Goal: Task Accomplishment & Management: Manage account settings

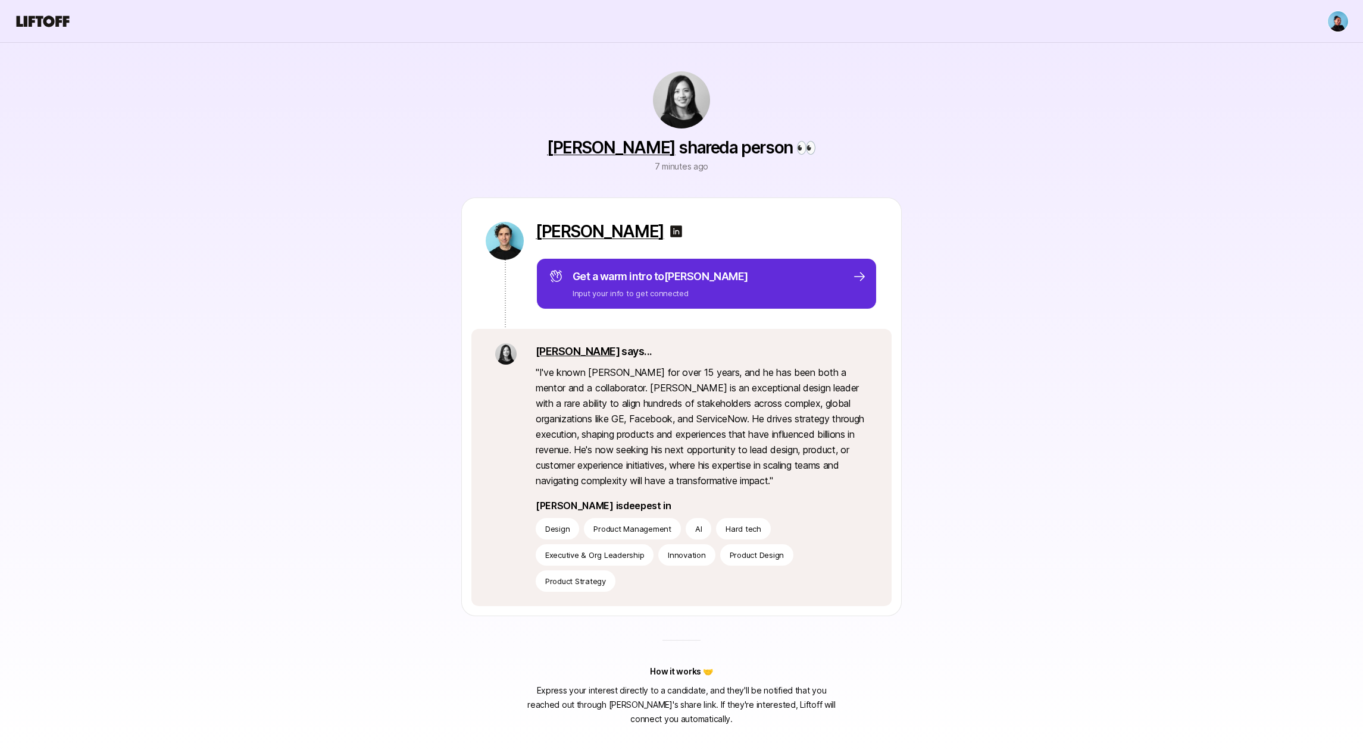
click at [669, 229] on img at bounding box center [676, 231] width 14 height 14
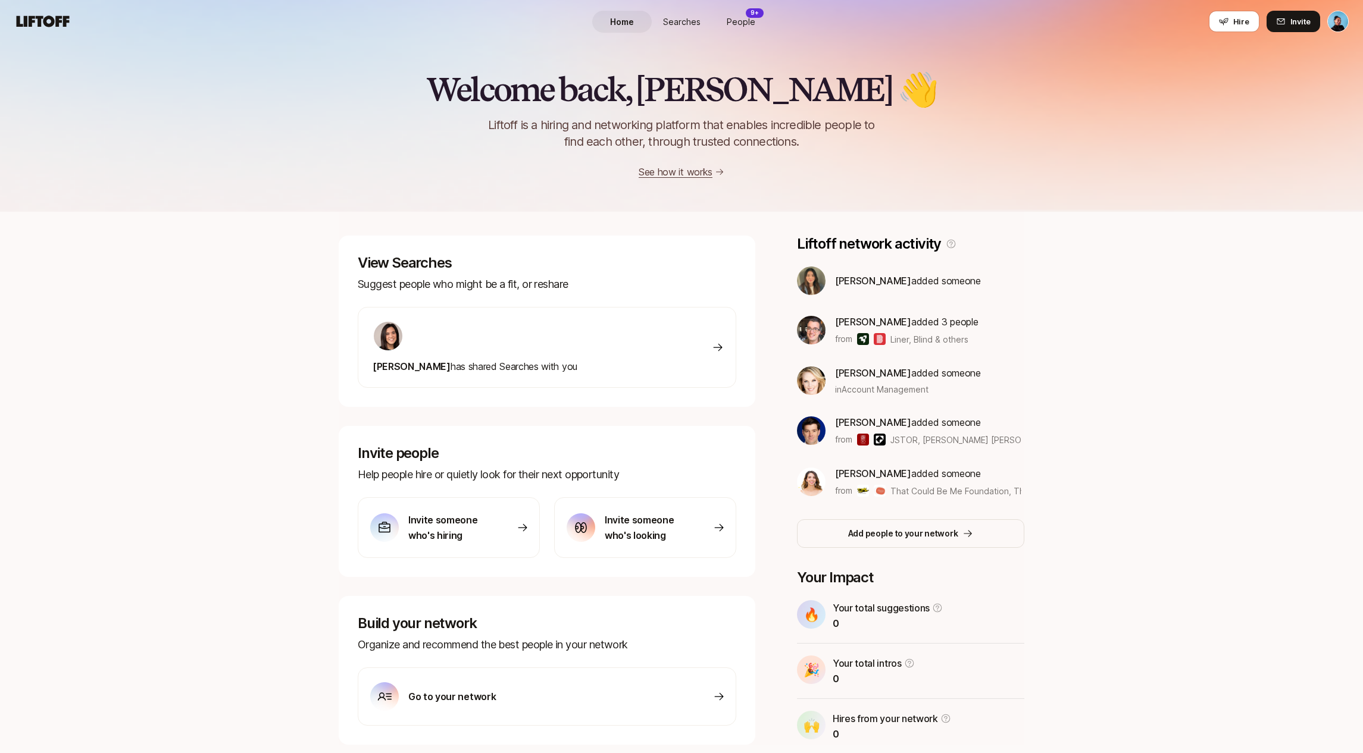
click at [1341, 19] on html "Home Searches People 9+ Hire Home Searches People 9+ Hire Hire Invite Welcome b…" at bounding box center [681, 376] width 1363 height 753
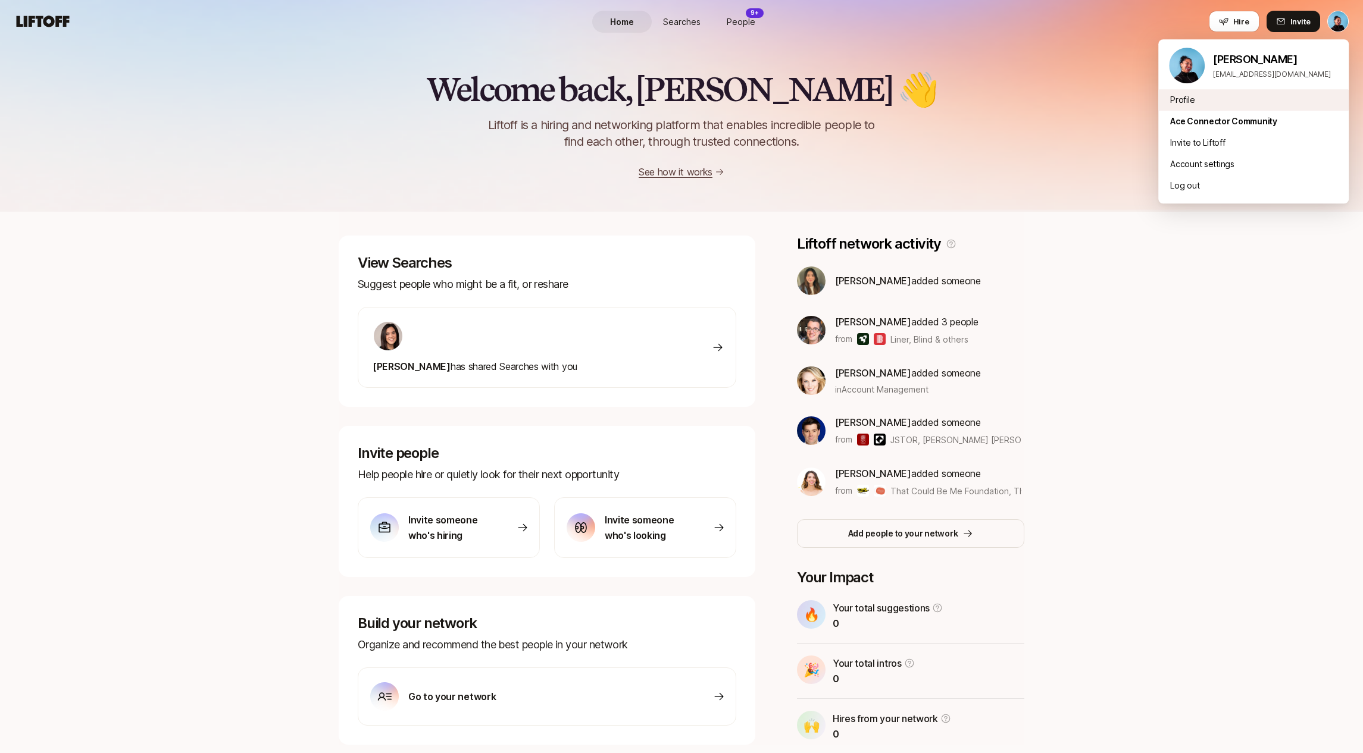
click at [1187, 96] on div "Profile" at bounding box center [1253, 99] width 190 height 21
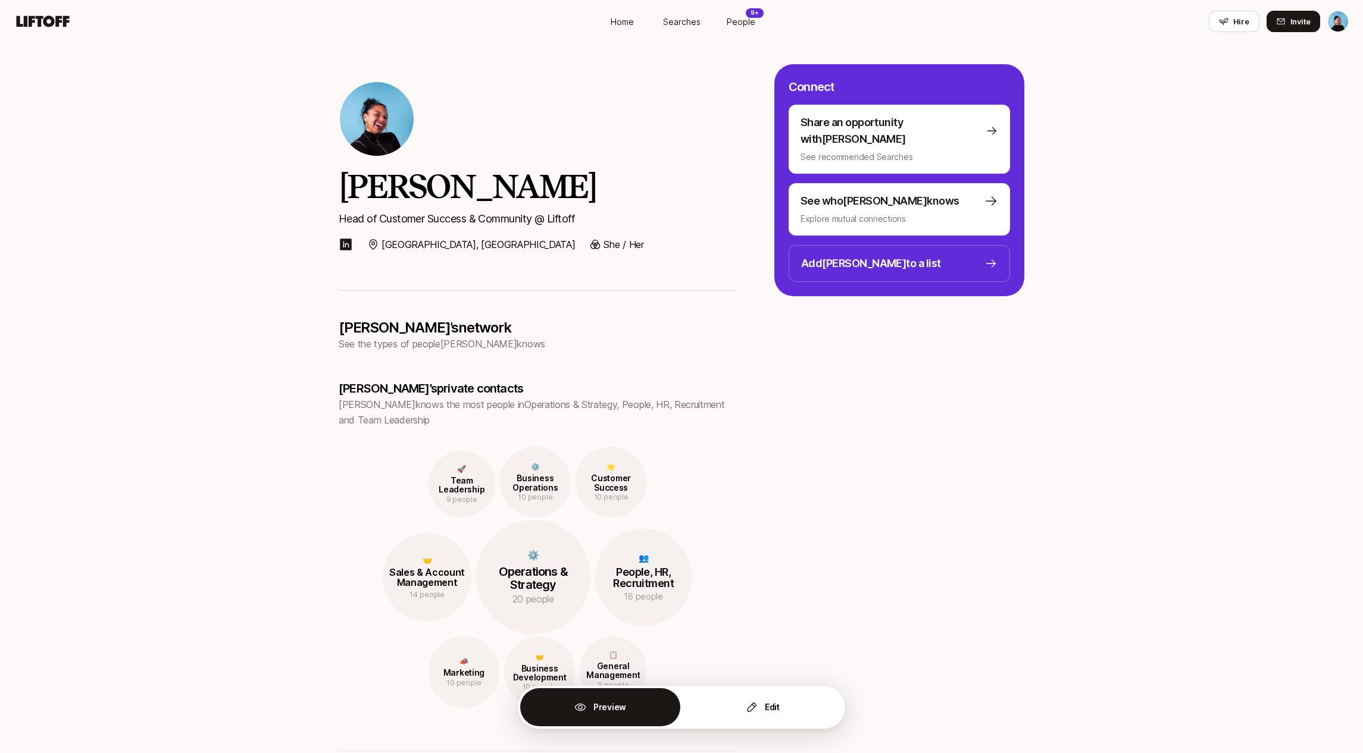
click at [380, 115] on img at bounding box center [377, 119] width 74 height 74
click at [792, 719] on button "Edit" at bounding box center [762, 707] width 160 height 38
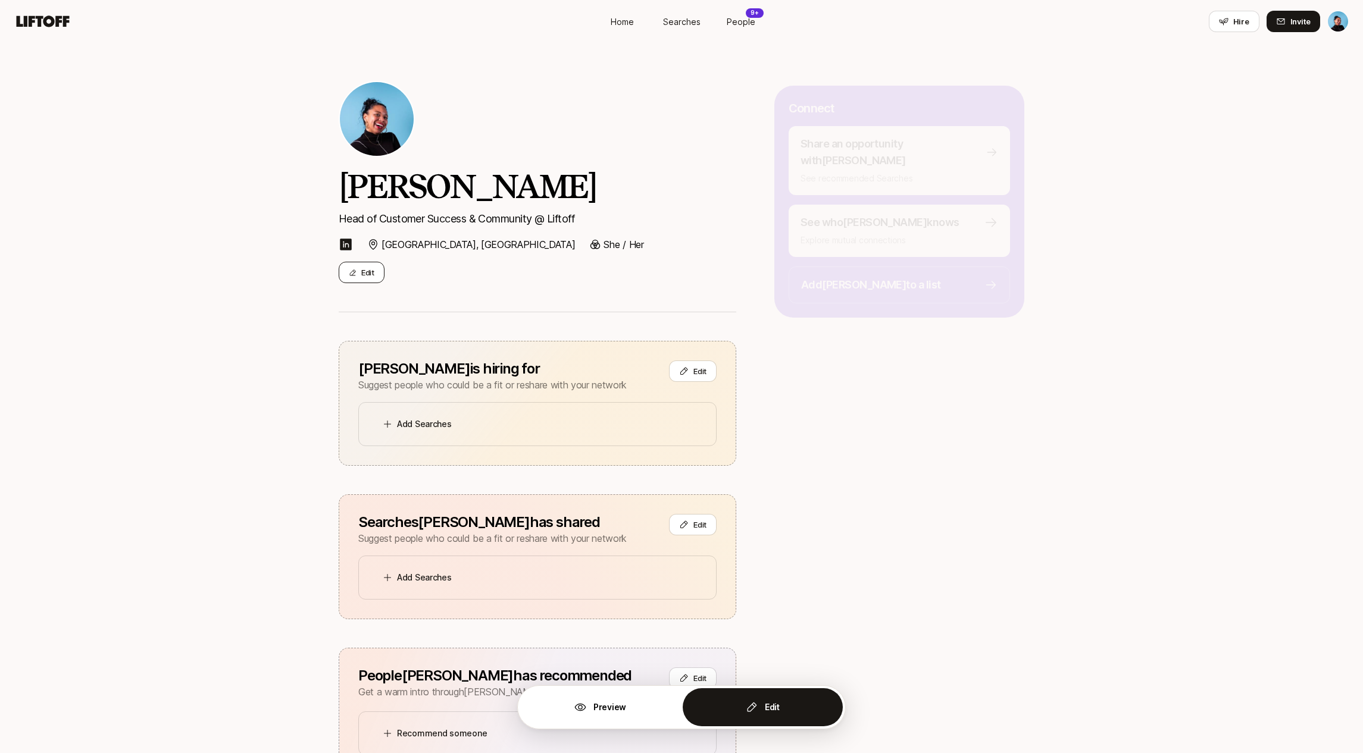
click at [365, 273] on button "Edit" at bounding box center [362, 272] width 46 height 21
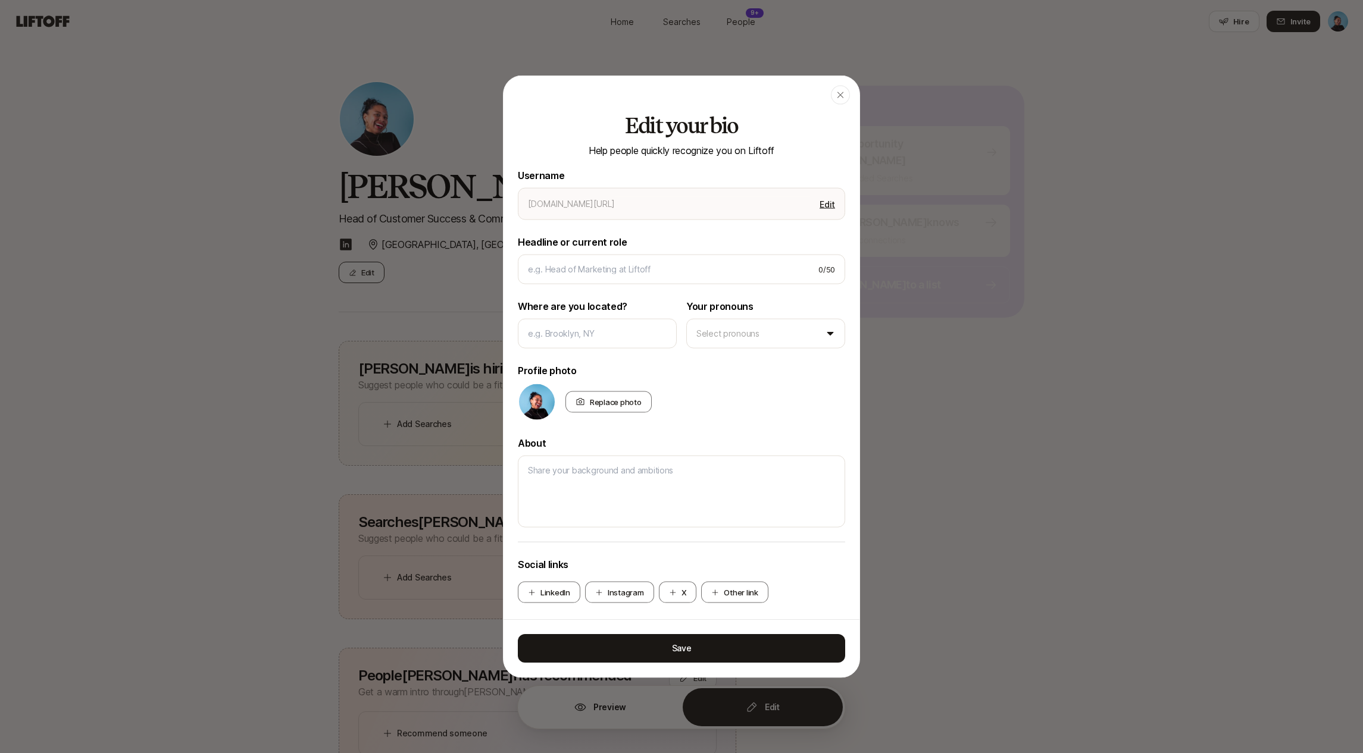
type textarea "x"
type input "janelle"
type input "Head of Customer Success & Community @ Liftoff"
type input "Brooklyn, NY"
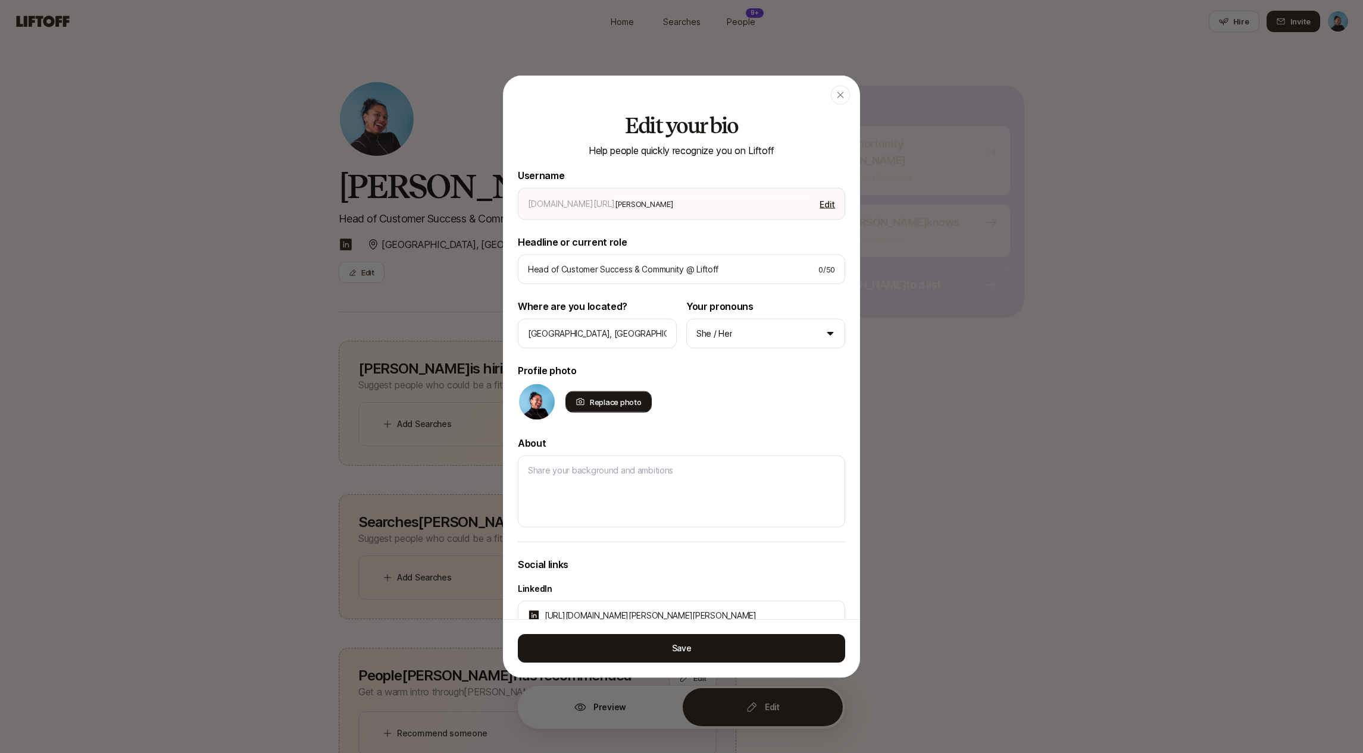
click at [615, 395] on div "Replace photo" at bounding box center [608, 402] width 86 height 21
click at [649, 411] on input "Replace photo" at bounding box center [650, 412] width 2 height 2
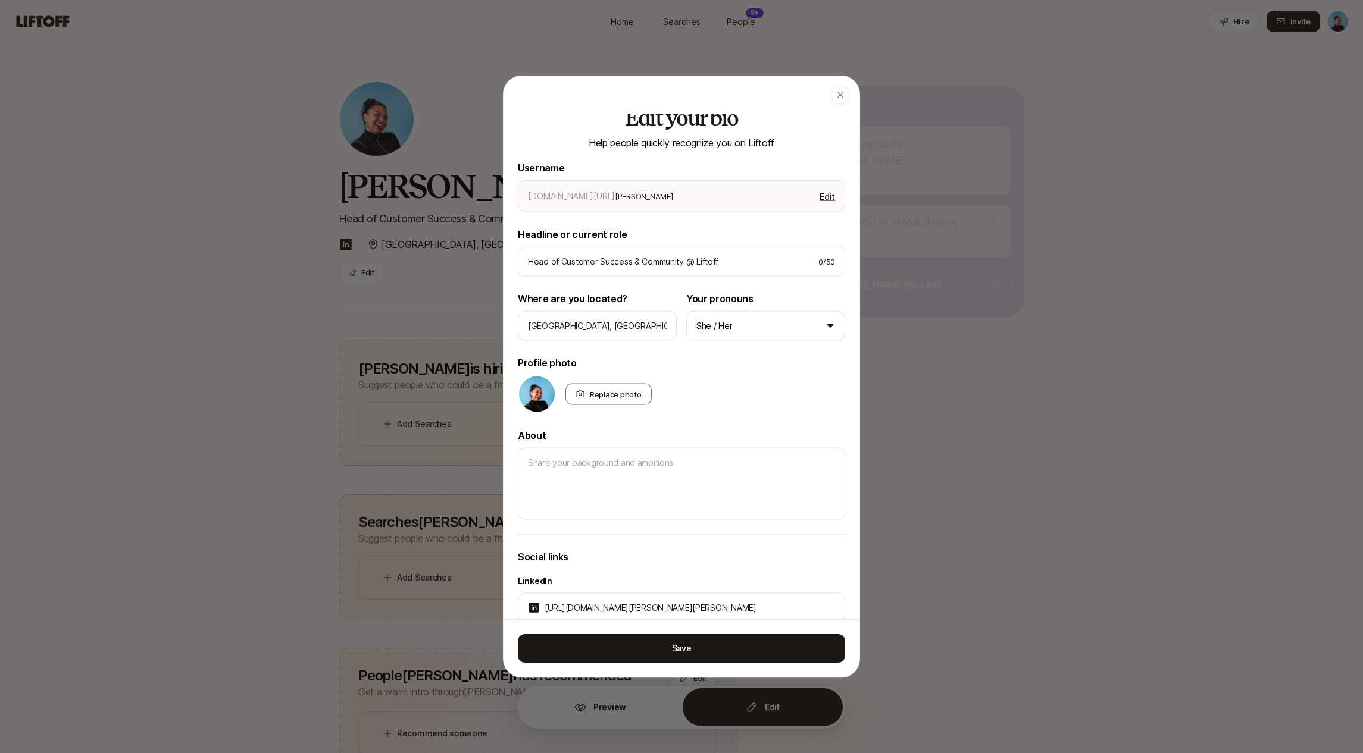
scroll to position [7, 0]
click at [624, 386] on div "Replace photo" at bounding box center [608, 395] width 86 height 21
click at [649, 404] on input "Replace photo" at bounding box center [650, 405] width 2 height 2
click at [845, 97] on div "button" at bounding box center [840, 95] width 19 height 19
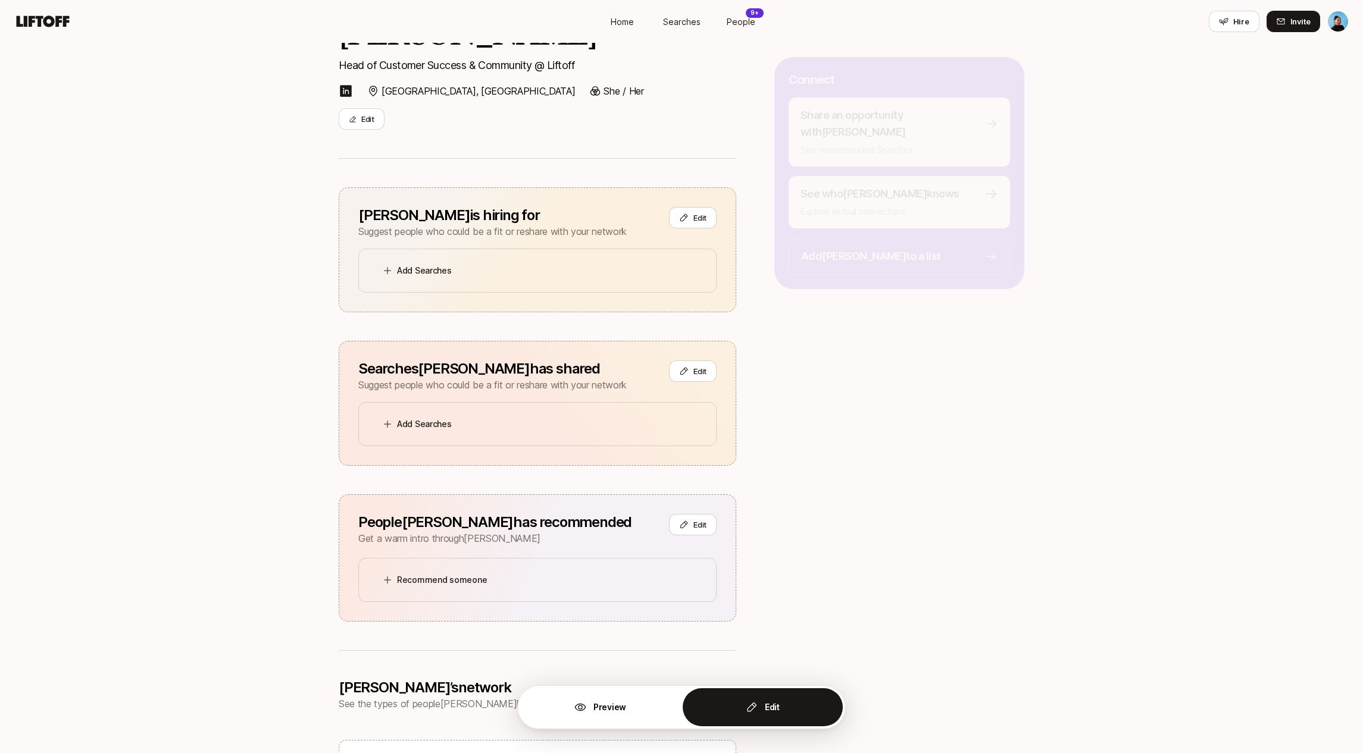
scroll to position [159, 0]
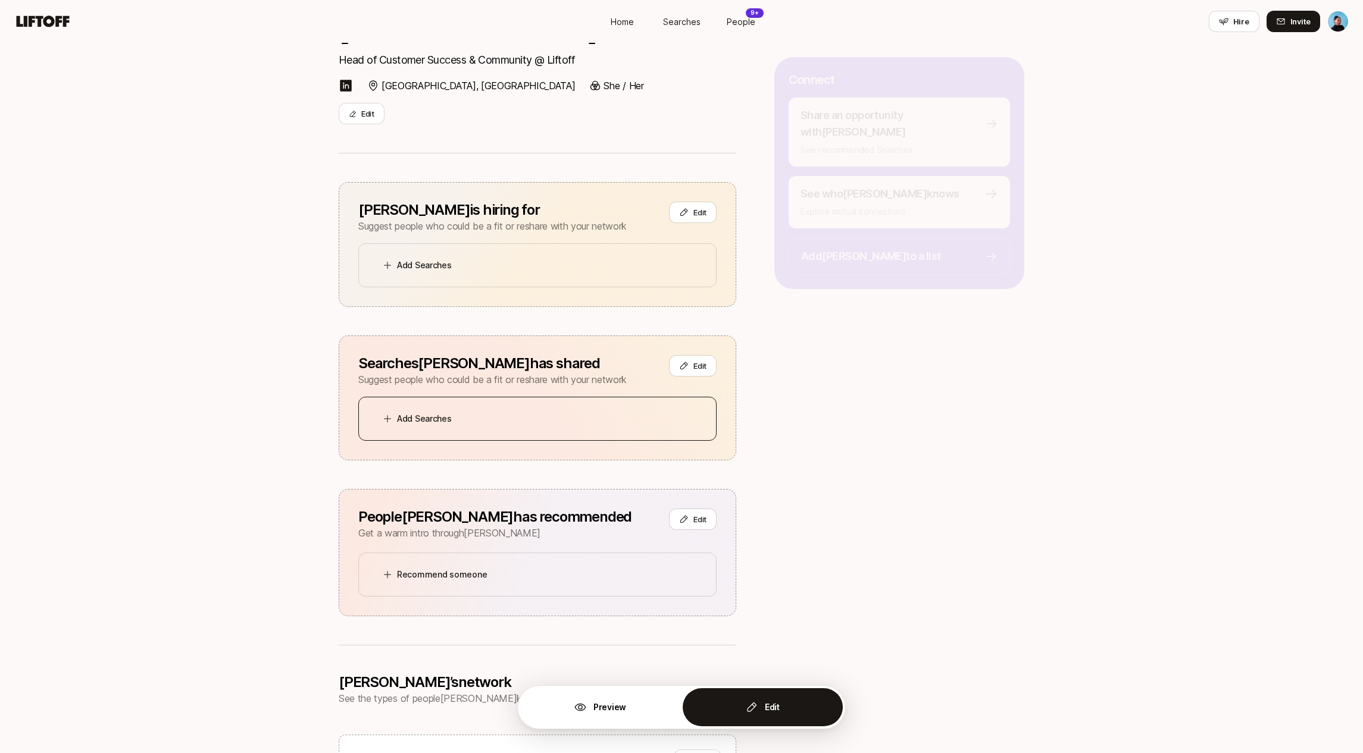
click at [519, 416] on button "Add Searches" at bounding box center [537, 419] width 358 height 44
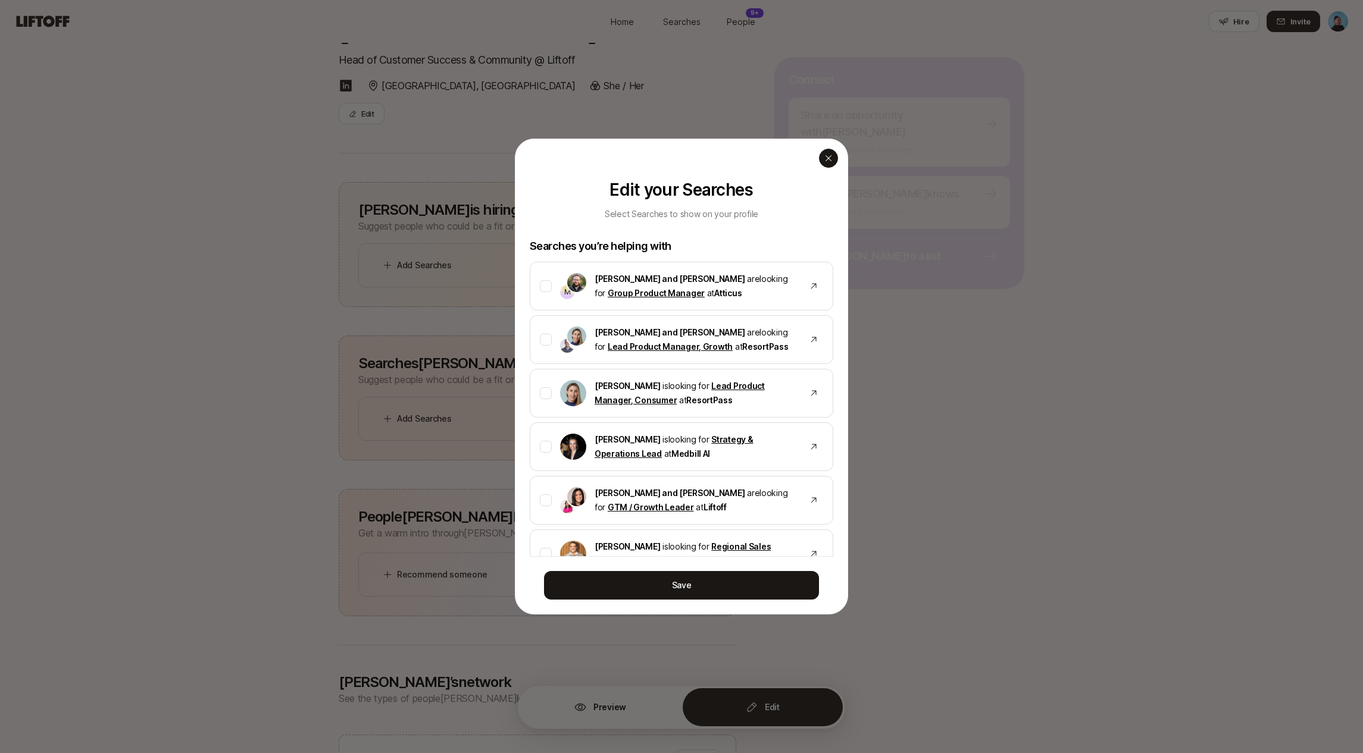
click at [826, 158] on icon "button" at bounding box center [829, 159] width 10 height 10
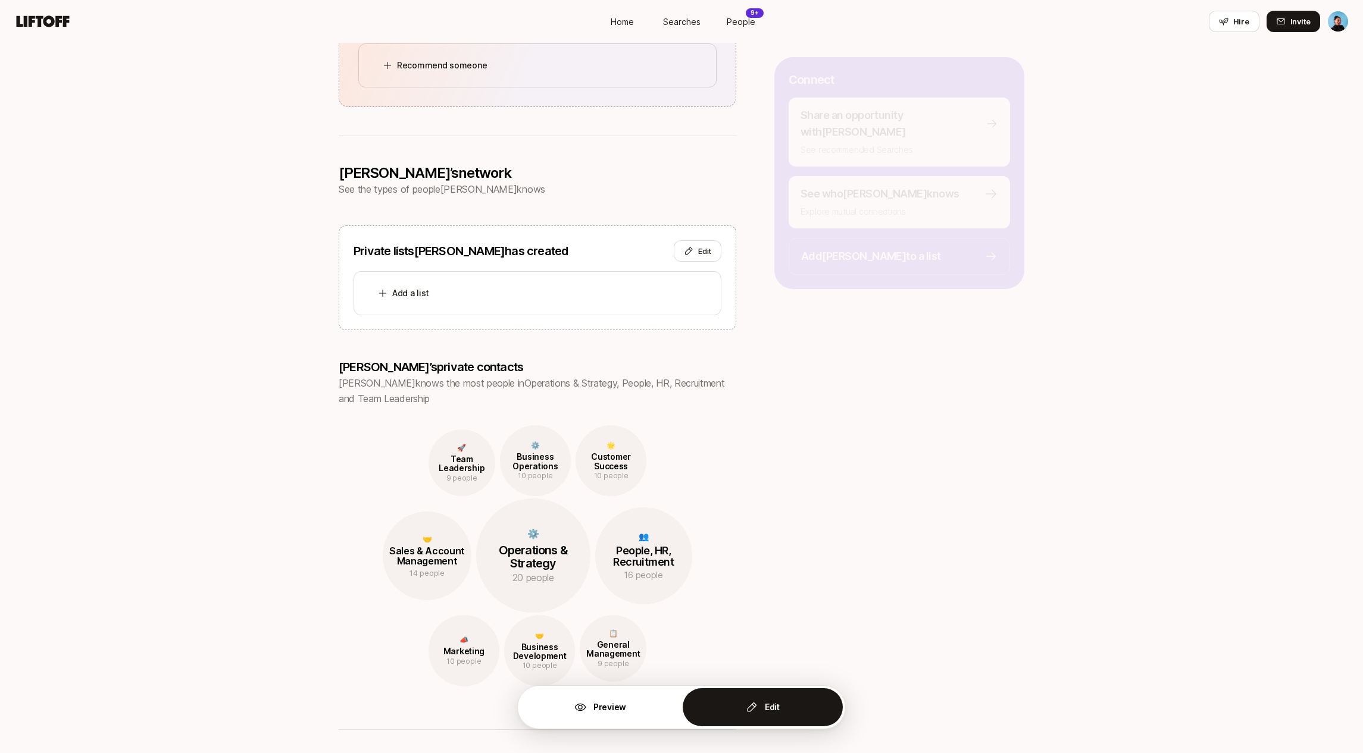
scroll to position [673, 0]
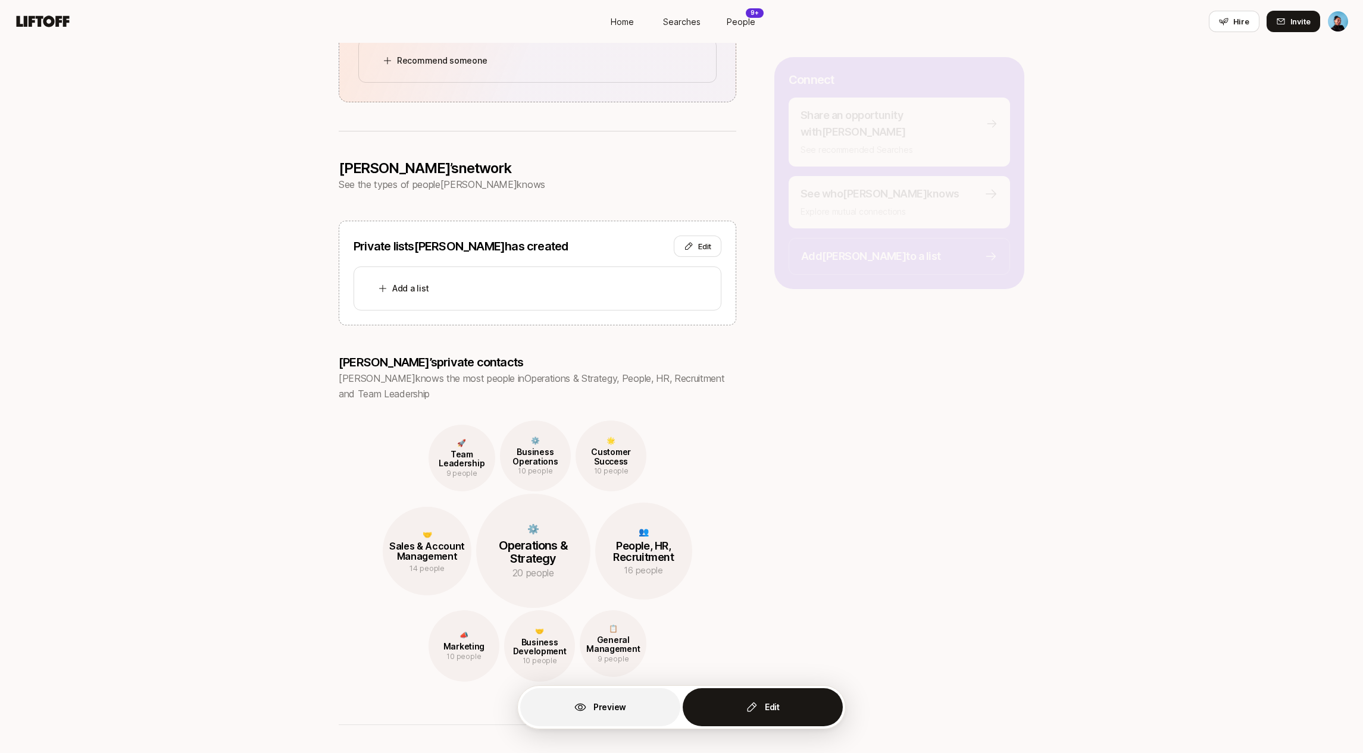
click at [589, 704] on button "Preview" at bounding box center [600, 707] width 160 height 38
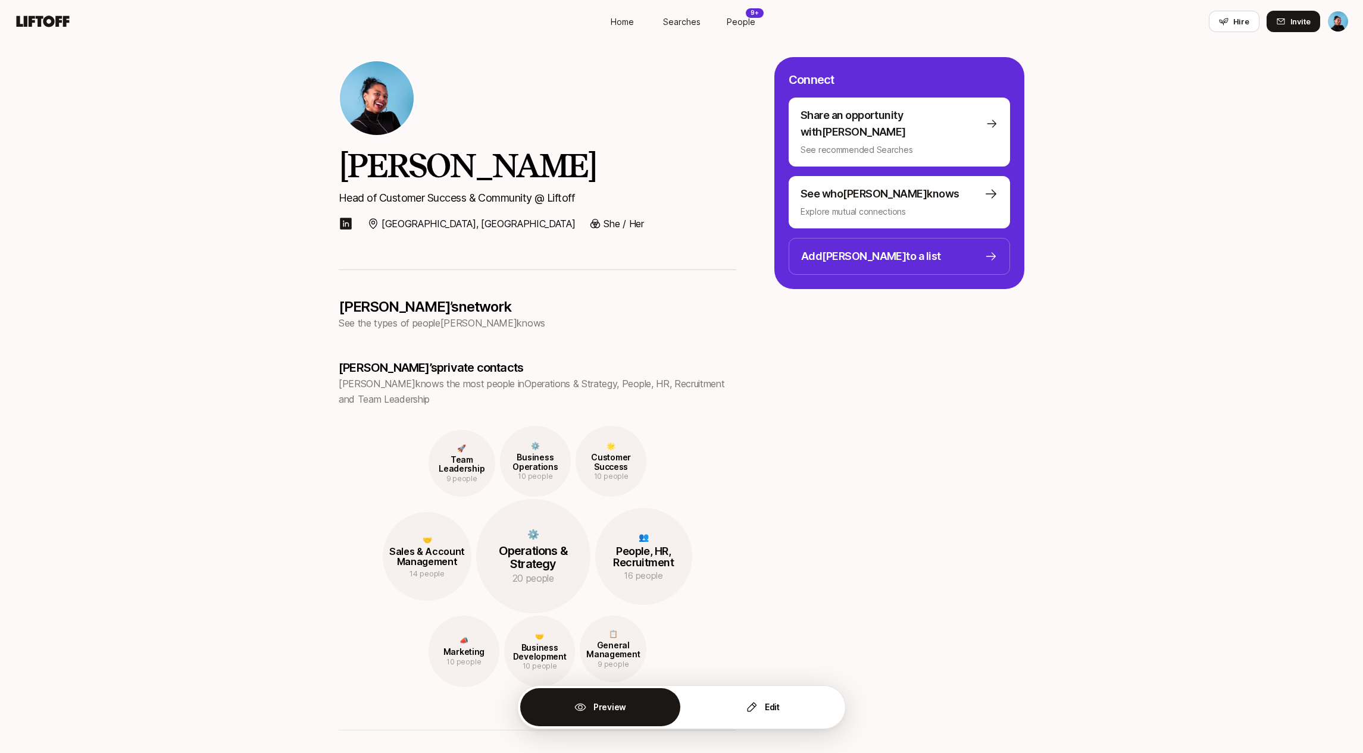
scroll to position [0, 0]
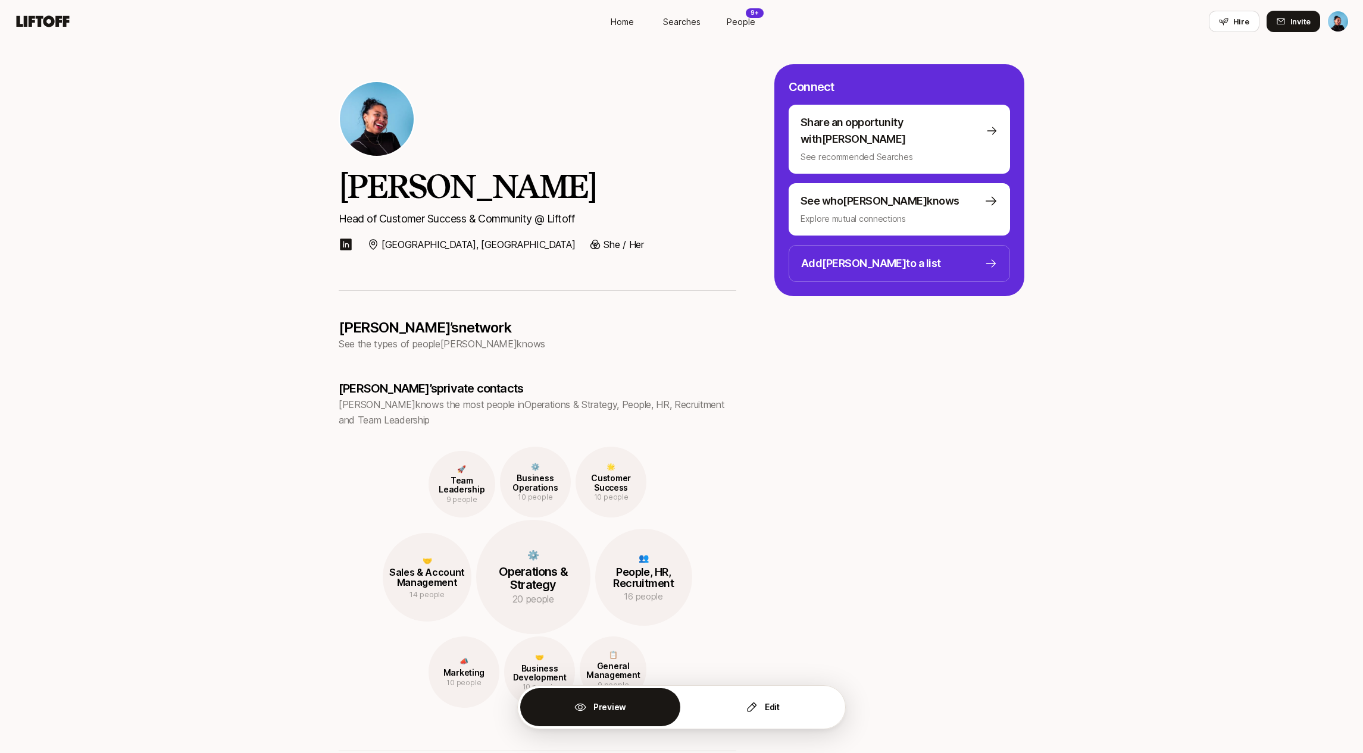
click at [379, 135] on img at bounding box center [377, 119] width 74 height 74
click at [349, 249] on img at bounding box center [346, 244] width 14 height 14
click at [749, 708] on icon "button" at bounding box center [752, 708] width 12 height 12
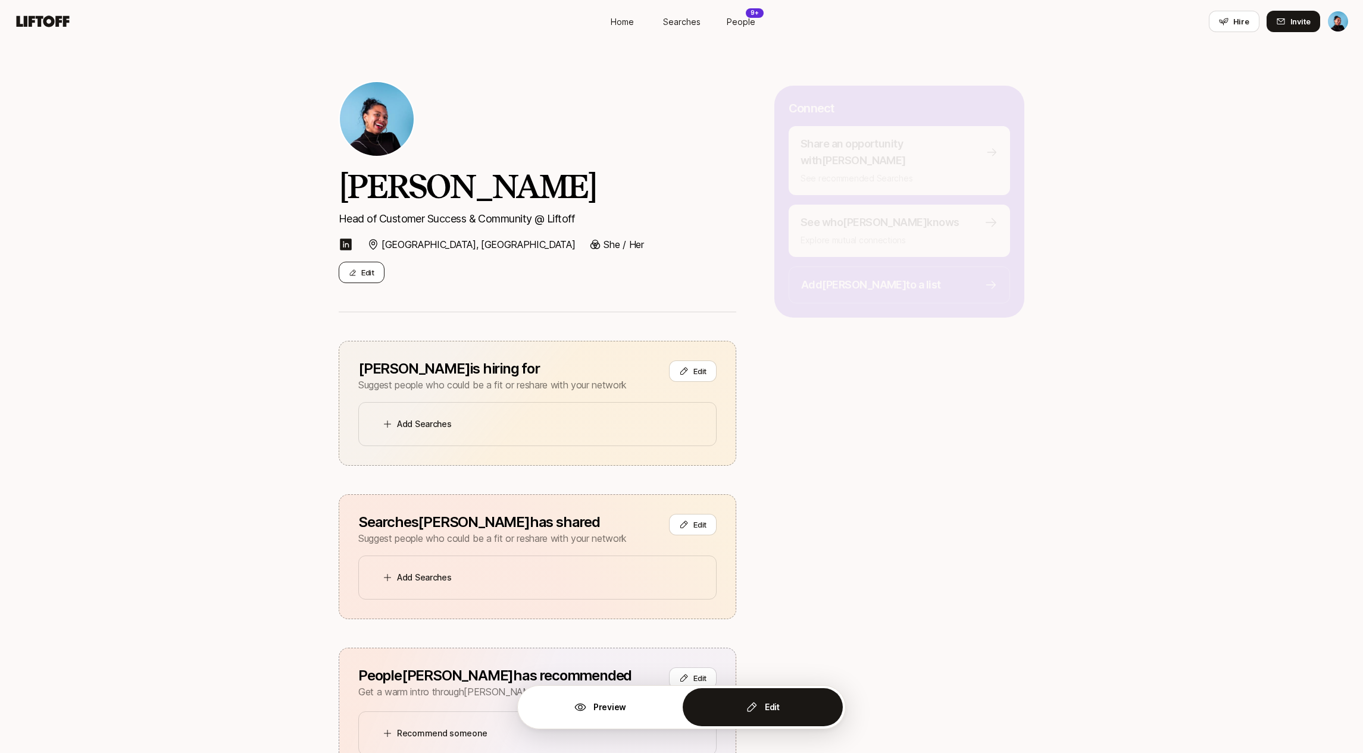
click at [362, 273] on button "Edit" at bounding box center [362, 272] width 46 height 21
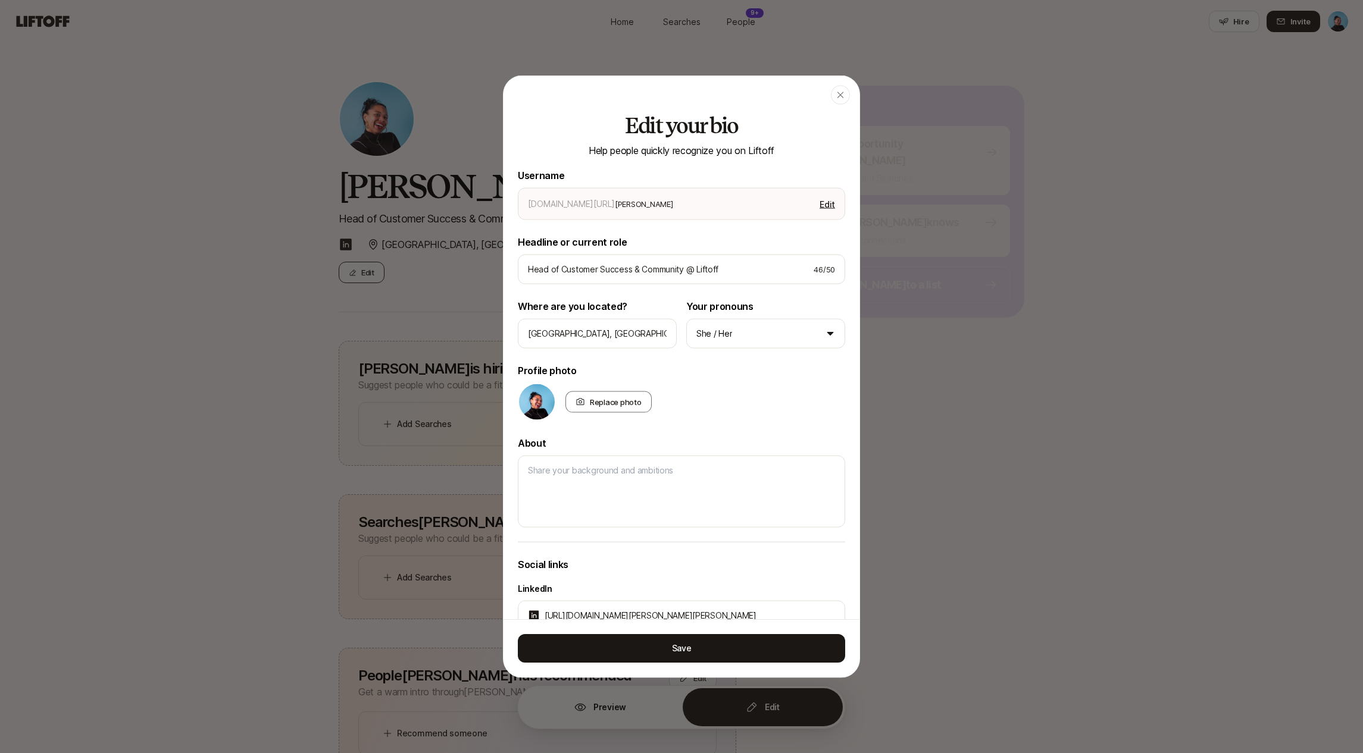
type textarea "x"
click at [600, 411] on div "Replace photo" at bounding box center [608, 402] width 86 height 21
click at [649, 411] on input "Replace photo" at bounding box center [650, 412] width 2 height 2
type input "C:\fakepath\headshot.jpeg"
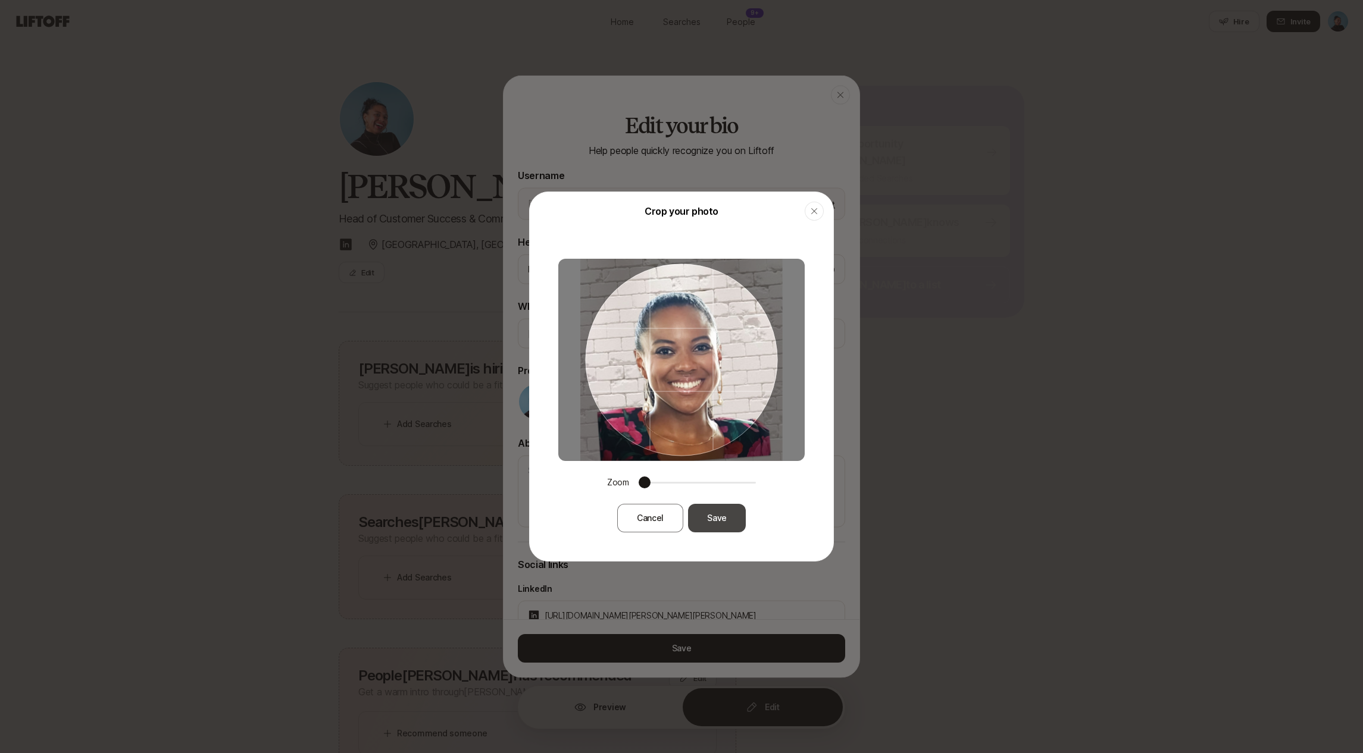
click at [713, 513] on button "Save" at bounding box center [717, 518] width 58 height 29
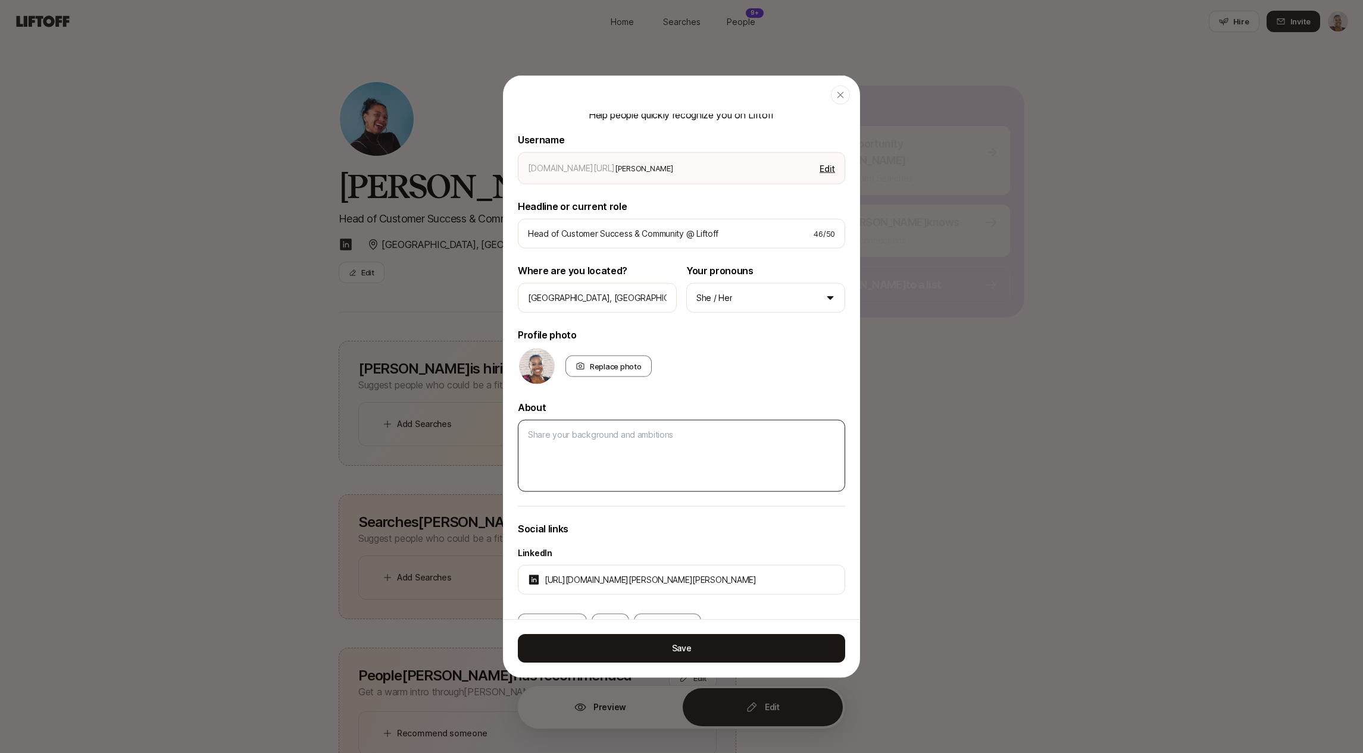
scroll to position [73, 0]
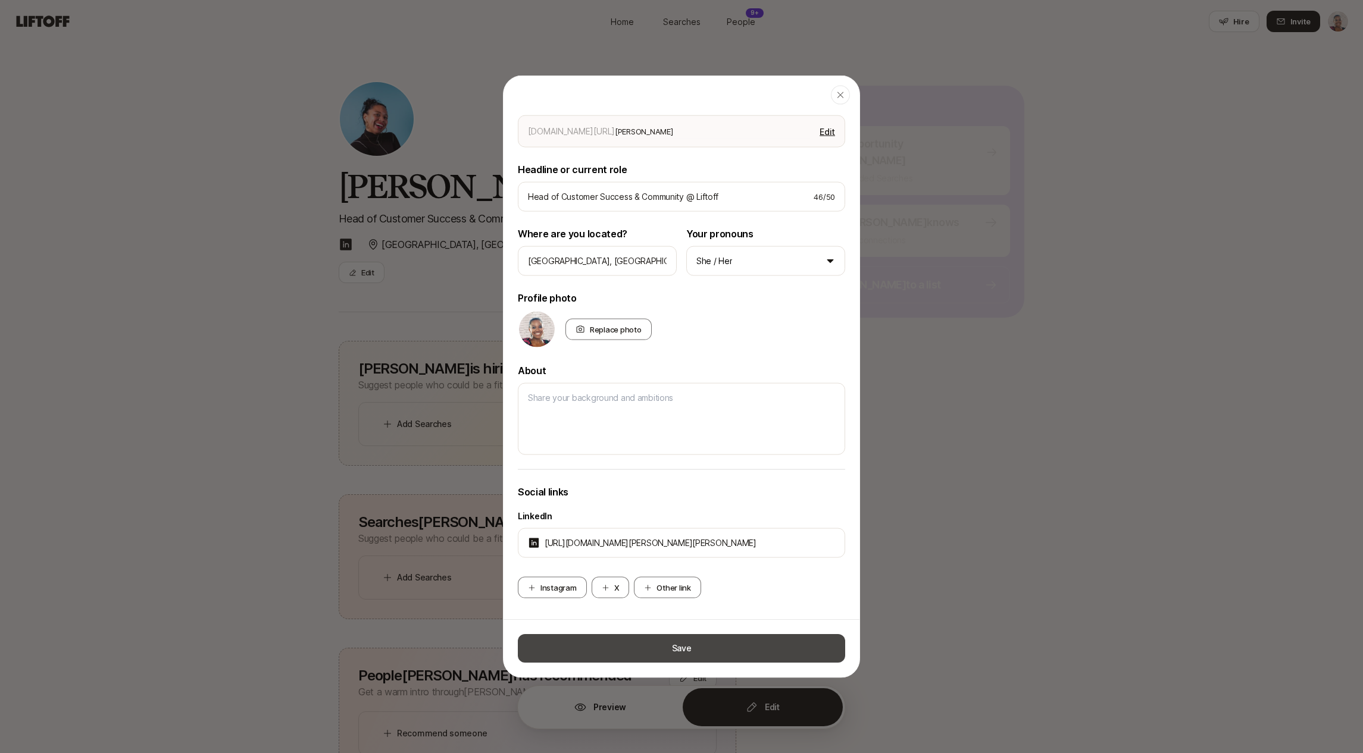
click at [680, 645] on button "Save" at bounding box center [681, 648] width 327 height 29
type textarea "x"
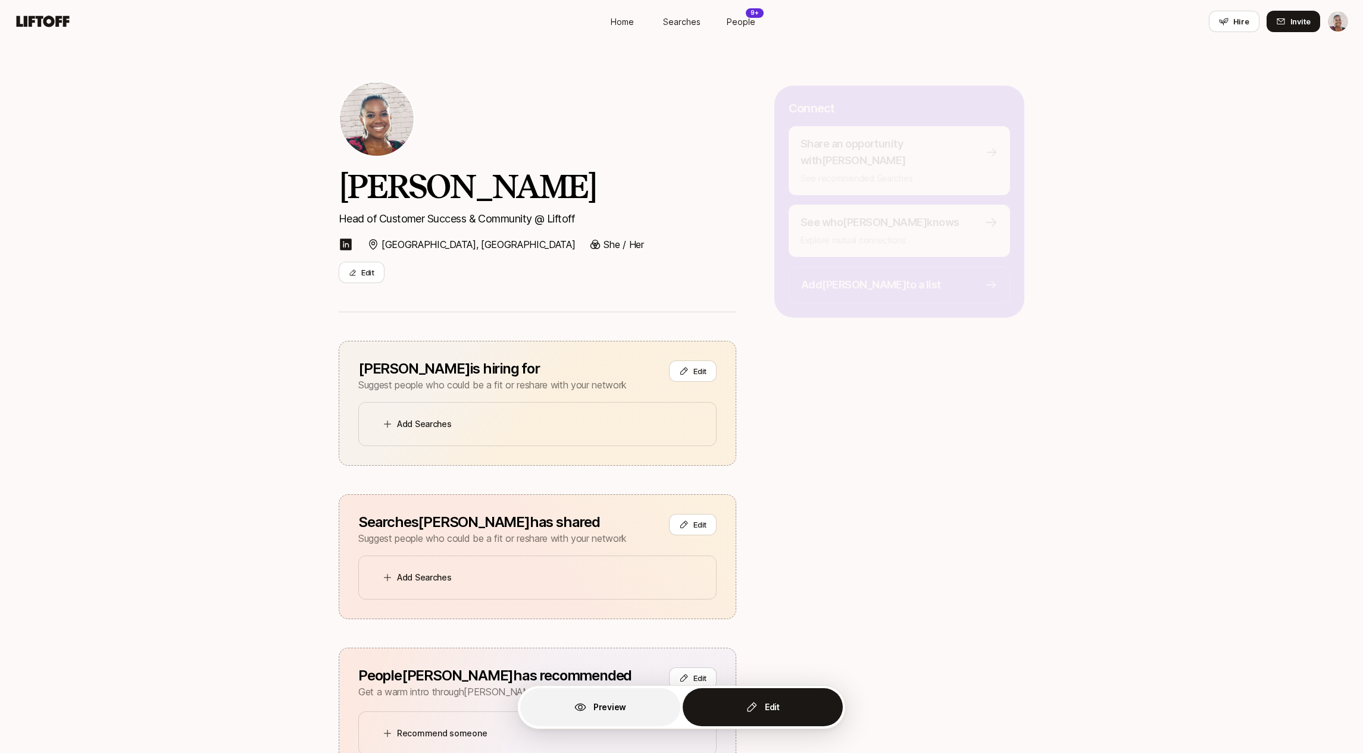
click at [608, 700] on button "Preview" at bounding box center [600, 707] width 160 height 38
